Goal: Entertainment & Leisure: Consume media (video, audio)

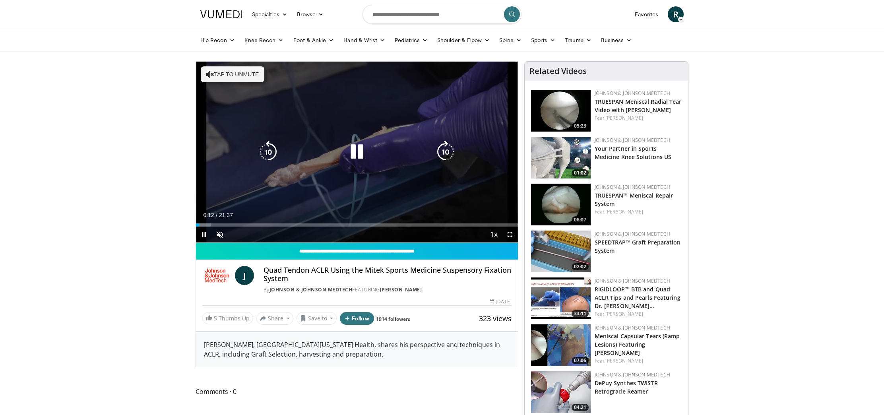
click at [211, 73] on icon "Video Player" at bounding box center [210, 74] width 8 height 8
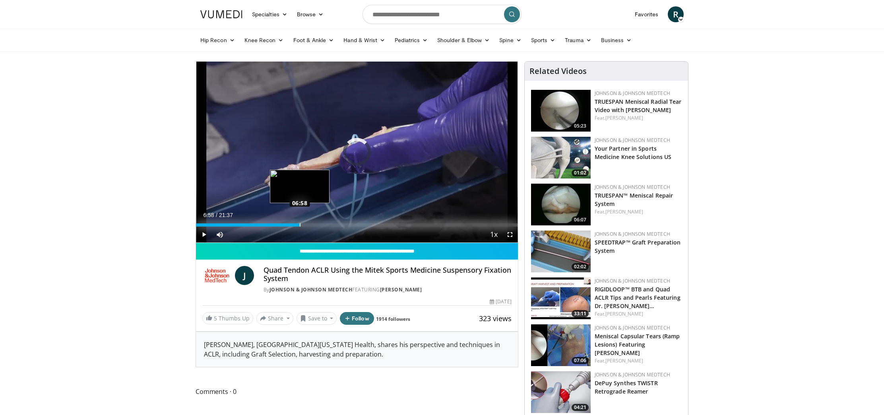
click at [300, 225] on div "Progress Bar" at bounding box center [300, 224] width 1 height 3
click at [321, 226] on div "Loaded : 40.51% 07:42 08:26" at bounding box center [357, 224] width 322 height 3
click at [321, 225] on div "Progress Bar" at bounding box center [321, 224] width 1 height 3
click at [326, 225] on div "Progress Bar" at bounding box center [326, 224] width 1 height 3
click at [337, 225] on div "Progress Bar" at bounding box center [337, 224] width 1 height 3
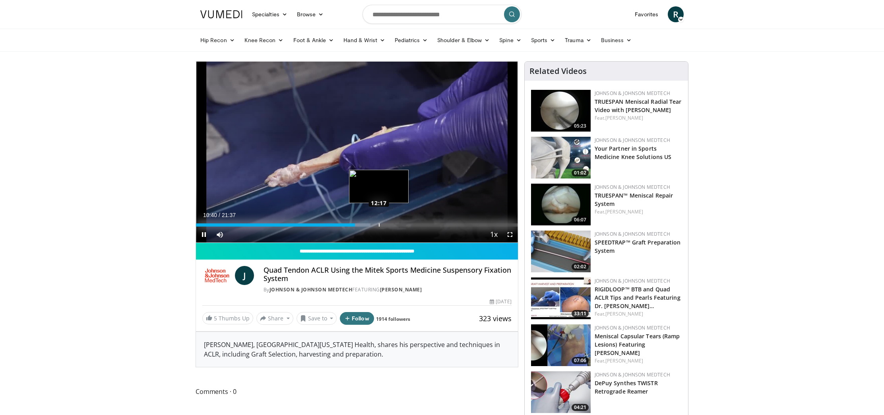
click at [379, 226] on div "Progress Bar" at bounding box center [379, 224] width 1 height 3
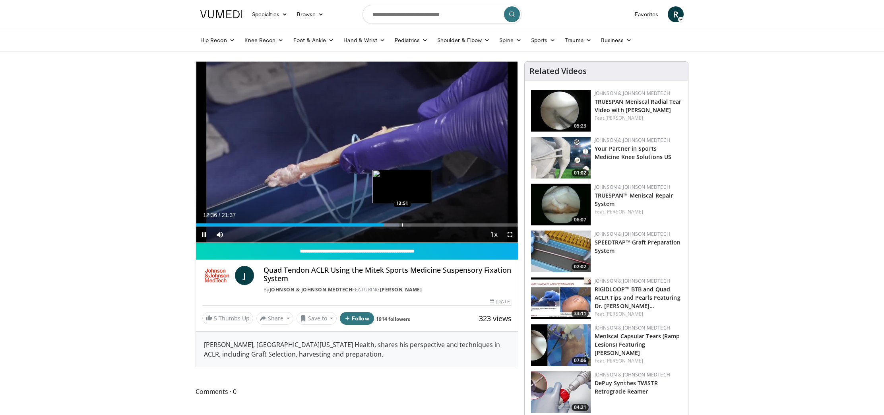
click at [402, 226] on video-js "**********" at bounding box center [357, 152] width 322 height 181
click at [435, 225] on div "Progress Bar" at bounding box center [435, 224] width 1 height 3
click at [455, 223] on div "Progress Bar" at bounding box center [455, 224] width 1 height 3
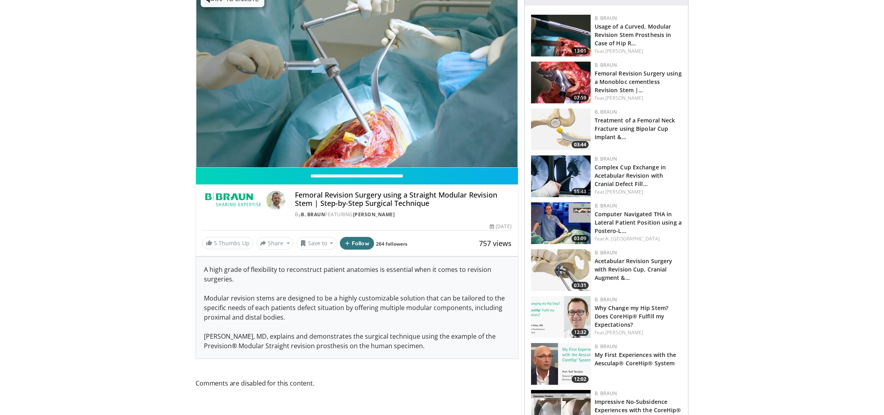
scroll to position [72, 0]
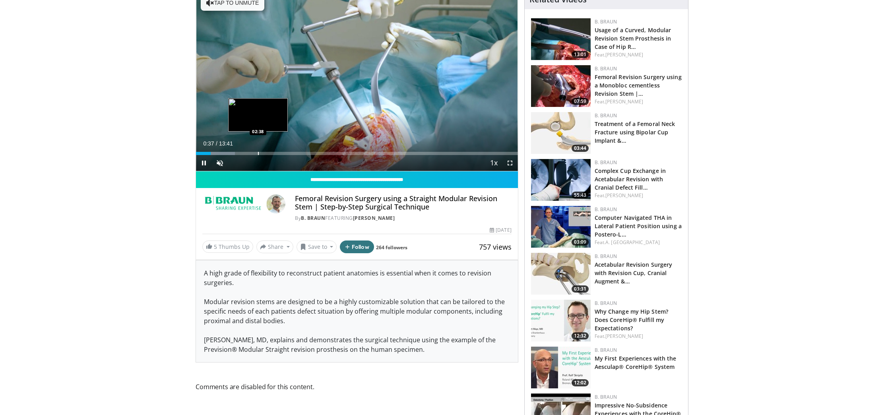
click at [257, 151] on div "Loaded : 12.06% 00:37 02:38" at bounding box center [357, 151] width 322 height 8
click at [272, 150] on div "Loaded : 28.96% 02:51 03:13" at bounding box center [357, 151] width 322 height 8
click at [292, 151] on div "Loaded : 32.58% 03:26 04:05" at bounding box center [357, 151] width 322 height 8
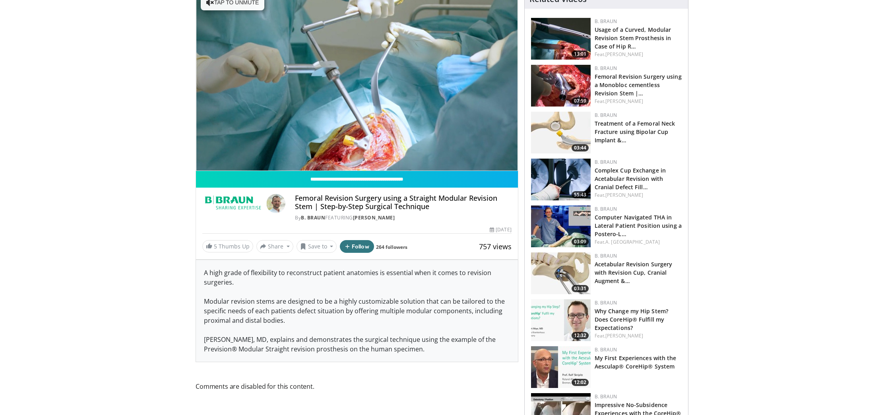
click at [321, 153] on div "10 seconds Tap to unmute" at bounding box center [357, 80] width 322 height 181
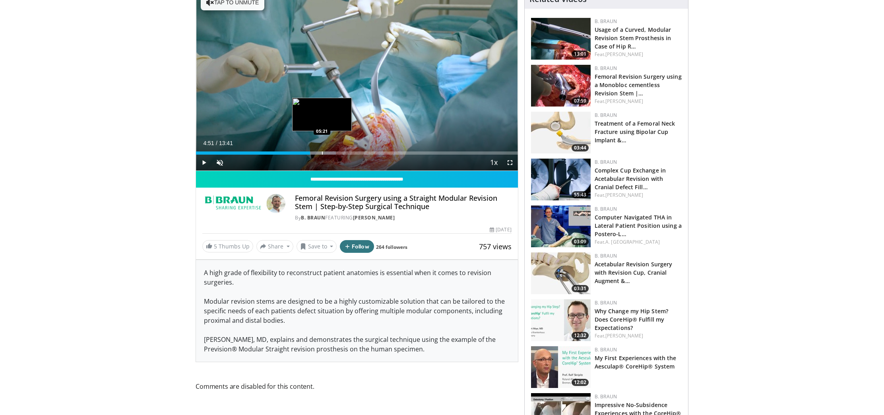
scroll to position [70, 0]
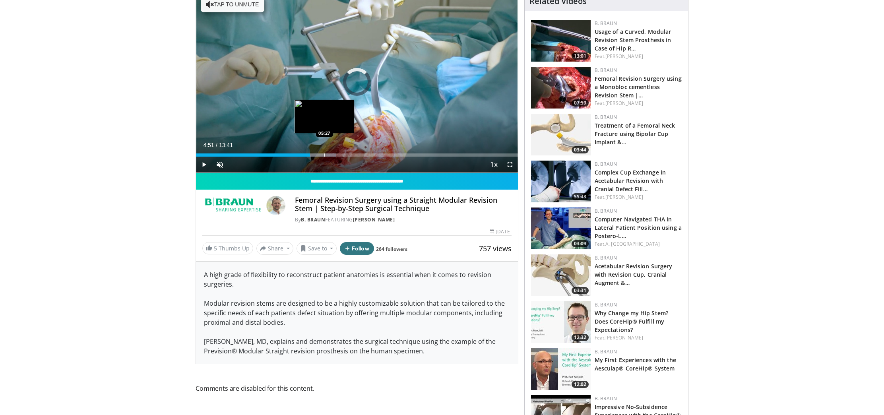
click at [324, 153] on div "Loaded : 43.44% 04:51 05:27" at bounding box center [357, 153] width 322 height 8
click at [331, 153] on div "Loaded : 47.45% 05:27 05:47" at bounding box center [357, 153] width 322 height 8
click at [201, 162] on span "Video Player" at bounding box center [204, 165] width 16 height 16
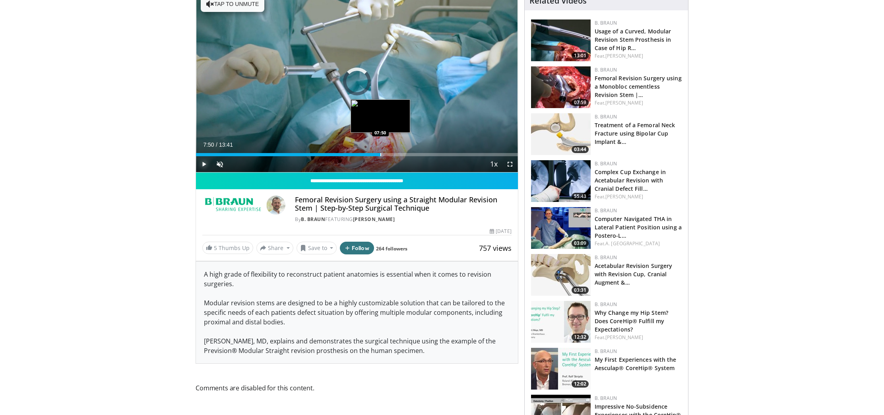
scroll to position [72, 0]
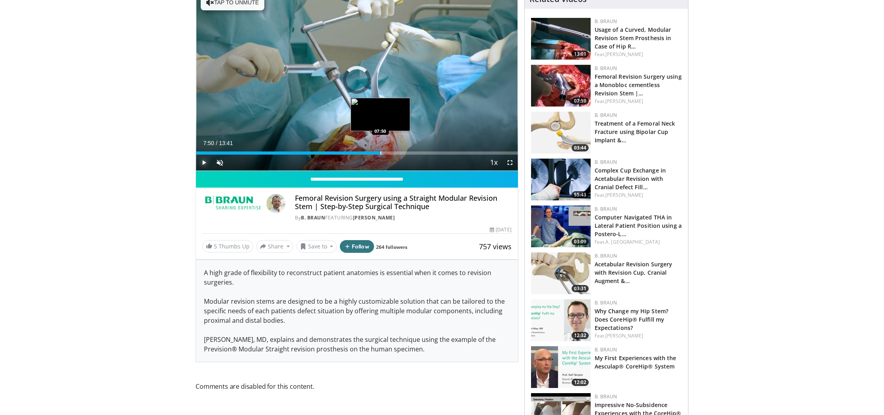
click at [380, 152] on div "Loaded : 50.68% 07:50 07:50" at bounding box center [357, 151] width 322 height 8
click at [397, 153] on div "Progress Bar" at bounding box center [397, 152] width 1 height 3
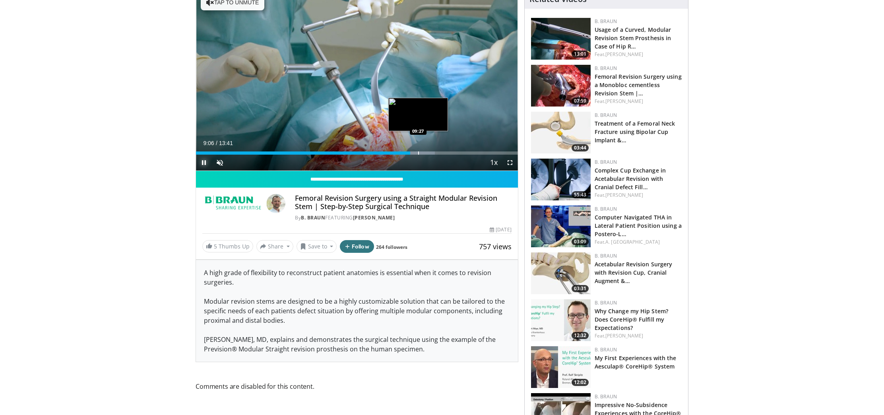
click at [418, 152] on div "Loaded : 74.21% 09:06 09:27" at bounding box center [357, 152] width 322 height 3
click at [441, 153] on div "Progress Bar" at bounding box center [441, 152] width 1 height 3
click at [453, 151] on div "Progress Bar" at bounding box center [453, 152] width 1 height 3
